Goal: Find specific page/section: Find specific page/section

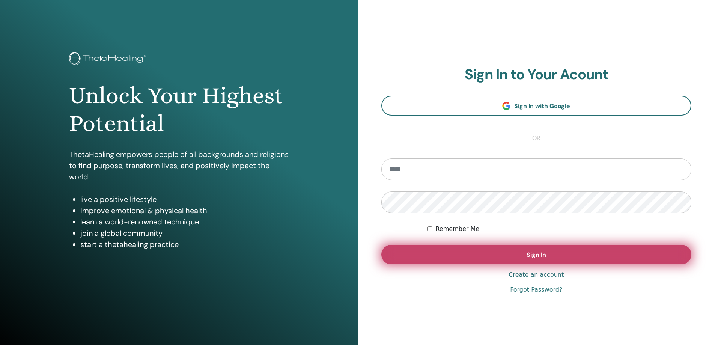
type input "**********"
click at [644, 253] on button "Sign In" at bounding box center [536, 255] width 310 height 20
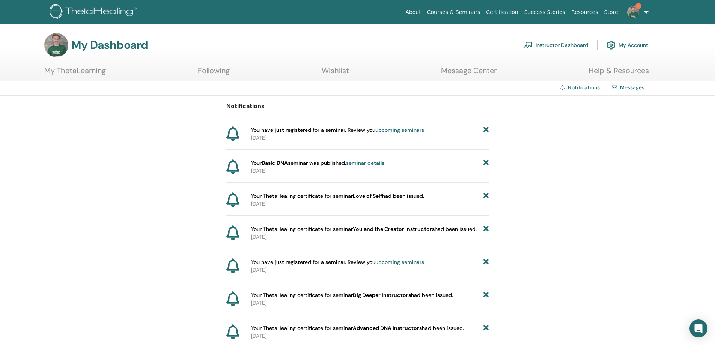
click at [586, 11] on link "Resources" at bounding box center [584, 12] width 33 height 14
